Goal: Obtain resource: Obtain resource

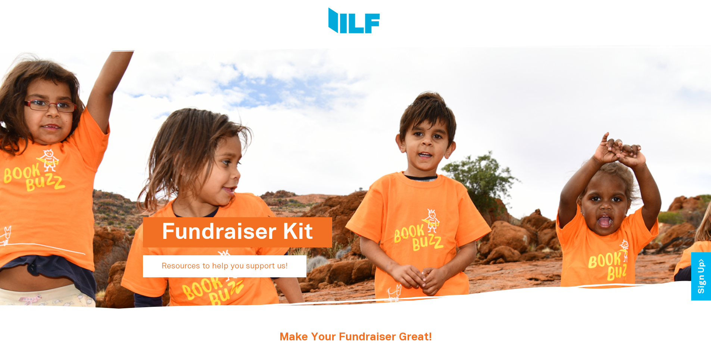
click at [275, 238] on h1 "Fundraiser Kit" at bounding box center [238, 232] width 152 height 30
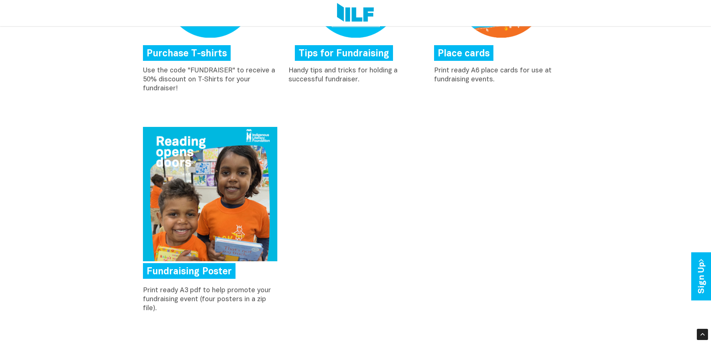
scroll to position [408, 0]
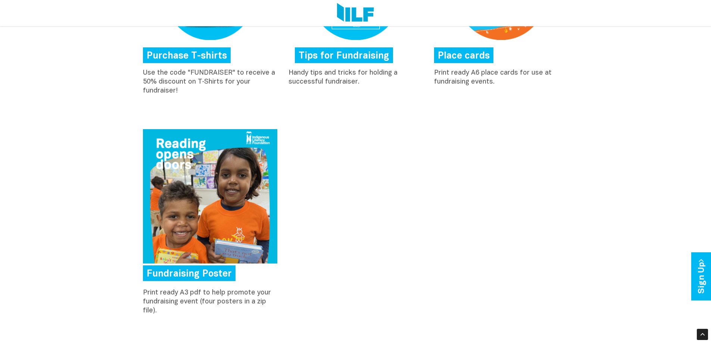
click at [191, 275] on link "Fundraising Poster" at bounding box center [189, 273] width 93 height 16
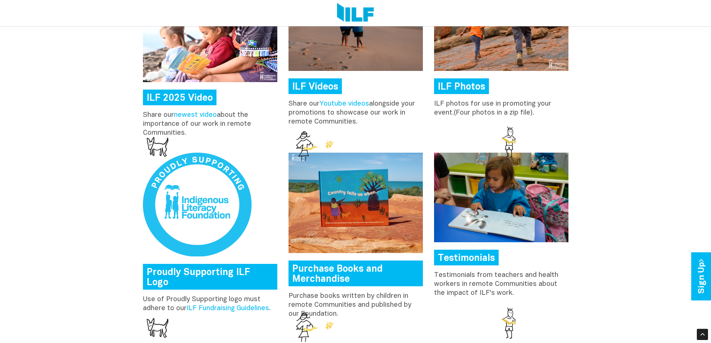
scroll to position [819, 0]
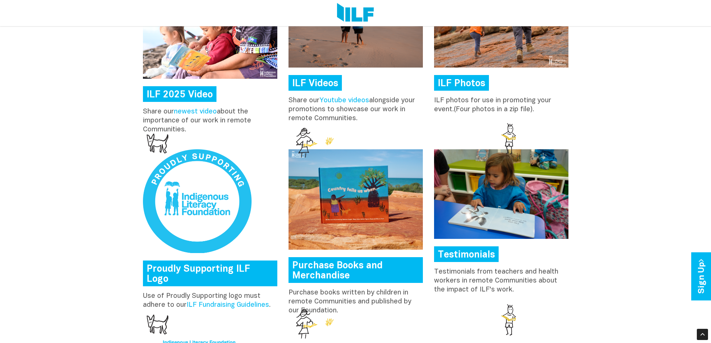
click at [219, 271] on link "Proudly Supporting ILF Logo" at bounding box center [210, 273] width 134 height 26
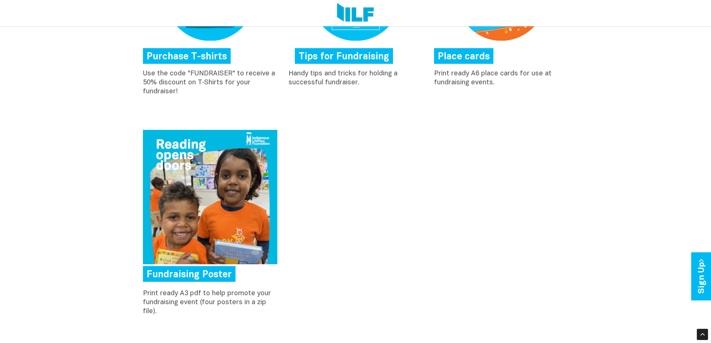
scroll to position [448, 0]
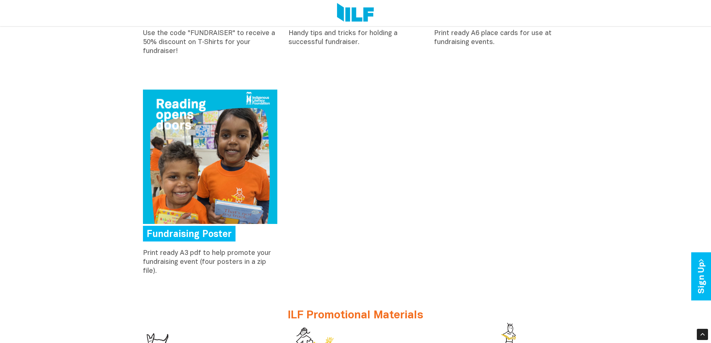
click at [179, 234] on link "Fundraising Poster" at bounding box center [189, 234] width 93 height 16
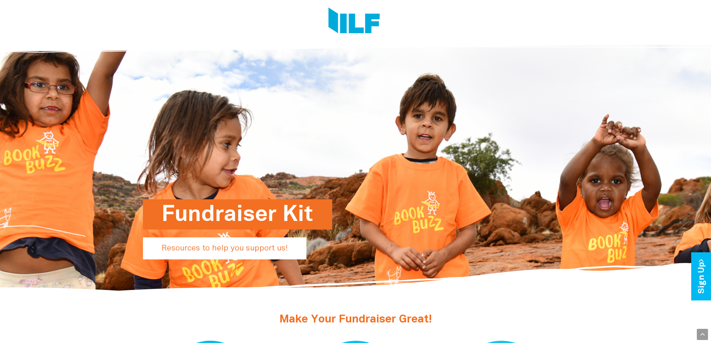
scroll to position [0, 0]
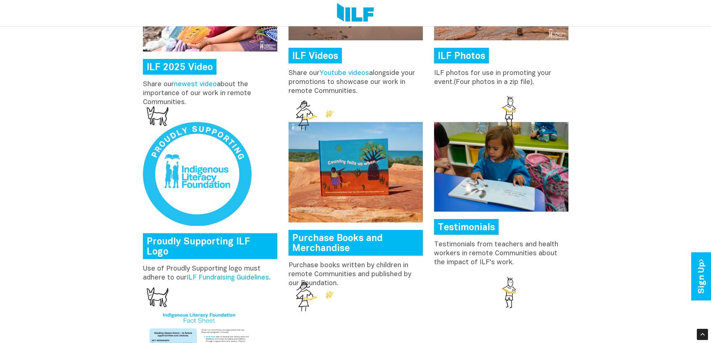
scroll to position [858, 0]
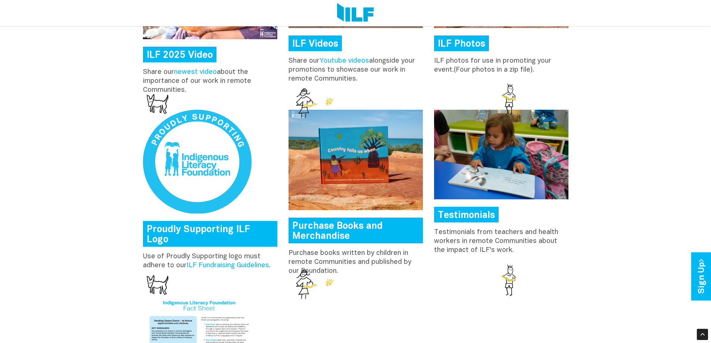
click at [216, 229] on link "Proudly Supporting ILF Logo" at bounding box center [210, 234] width 134 height 26
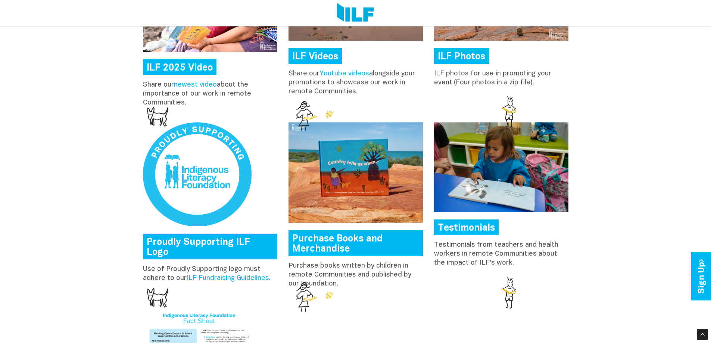
scroll to position [858, 0]
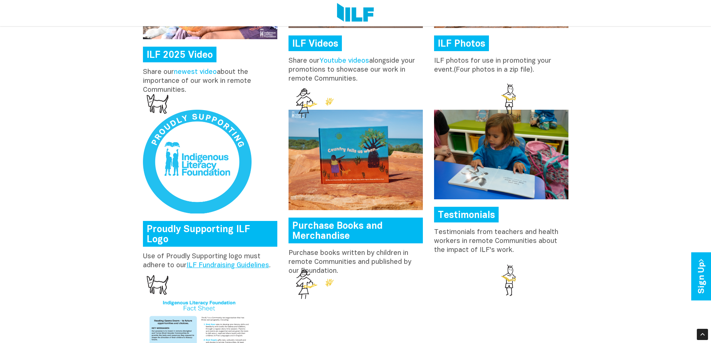
click at [214, 262] on link "ILF Fundraising Guidelines" at bounding box center [228, 265] width 82 height 6
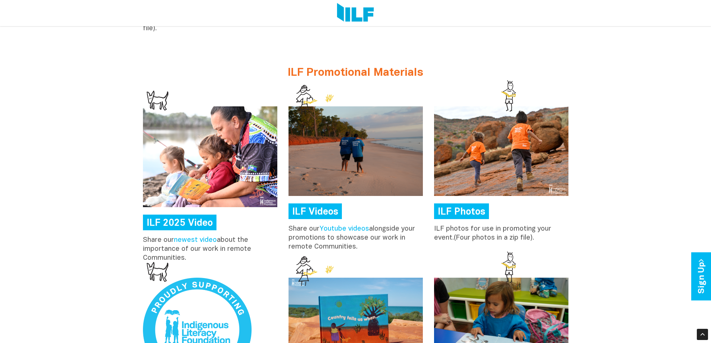
scroll to position [709, 0]
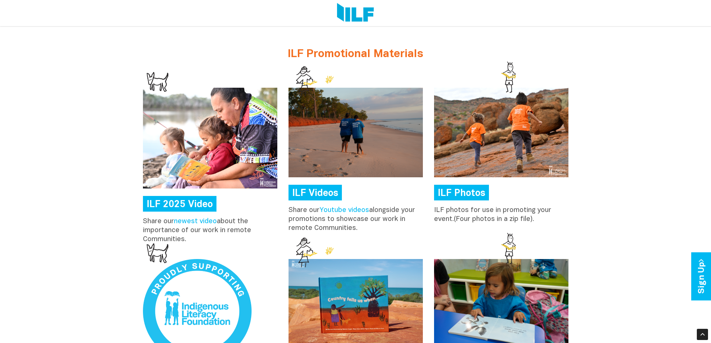
click at [476, 196] on link "ILF Photos" at bounding box center [461, 193] width 55 height 16
click at [467, 196] on link "ILF Photos" at bounding box center [461, 193] width 55 height 16
click at [344, 211] on link "Youtube videos" at bounding box center [344, 210] width 50 height 6
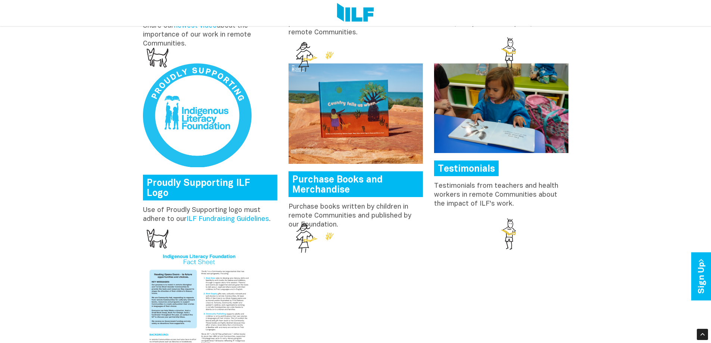
scroll to position [933, 0]
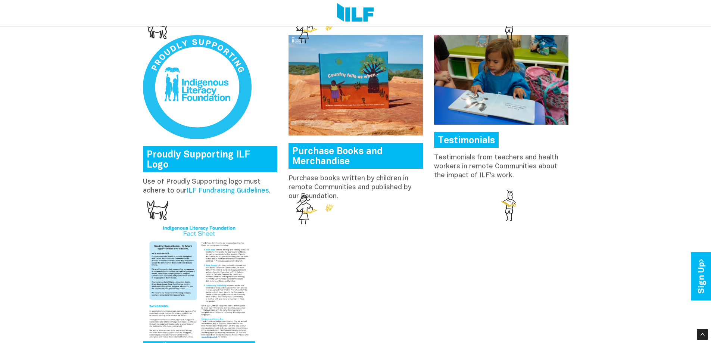
click at [324, 158] on link "Purchase Books and Merchandise" at bounding box center [355, 156] width 134 height 26
